Goal: Use online tool/utility: Utilize a website feature to perform a specific function

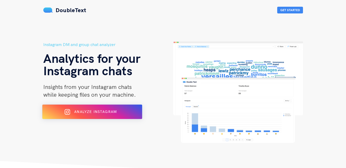
click at [125, 115] on div "Analyze Instagram" at bounding box center [92, 112] width 82 height 8
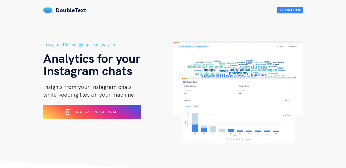
click at [110, 104] on div "Instagram DM and group chat analyzer Analytics for your Instagram chats Insight…" at bounding box center [108, 91] width 130 height 101
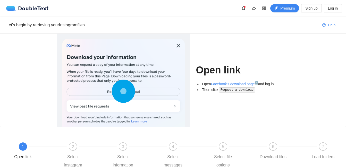
scroll to position [49, 0]
